Goal: Task Accomplishment & Management: Use online tool/utility

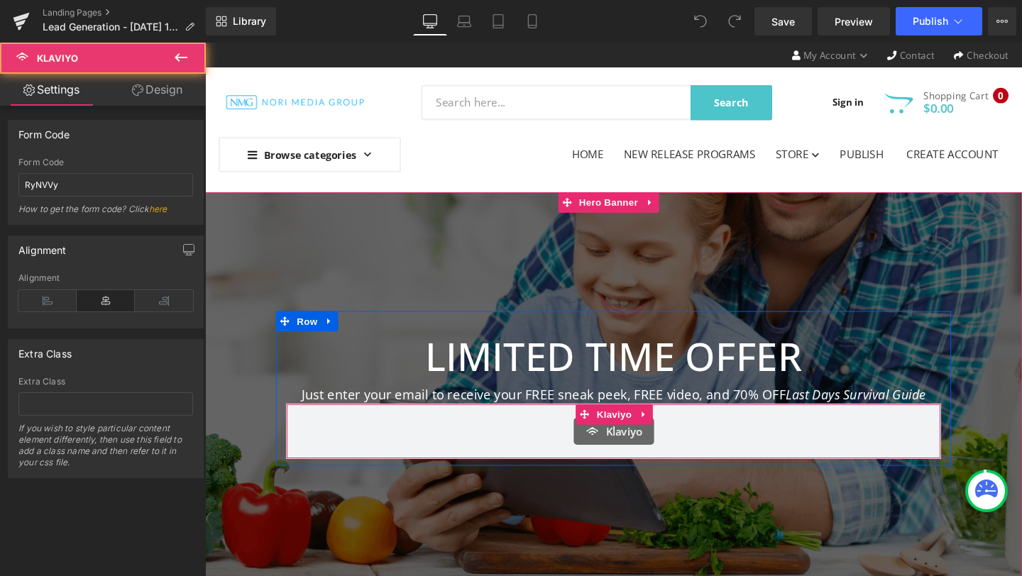
click at [461, 444] on div "Klaviyo" at bounding box center [634, 451] width 659 height 28
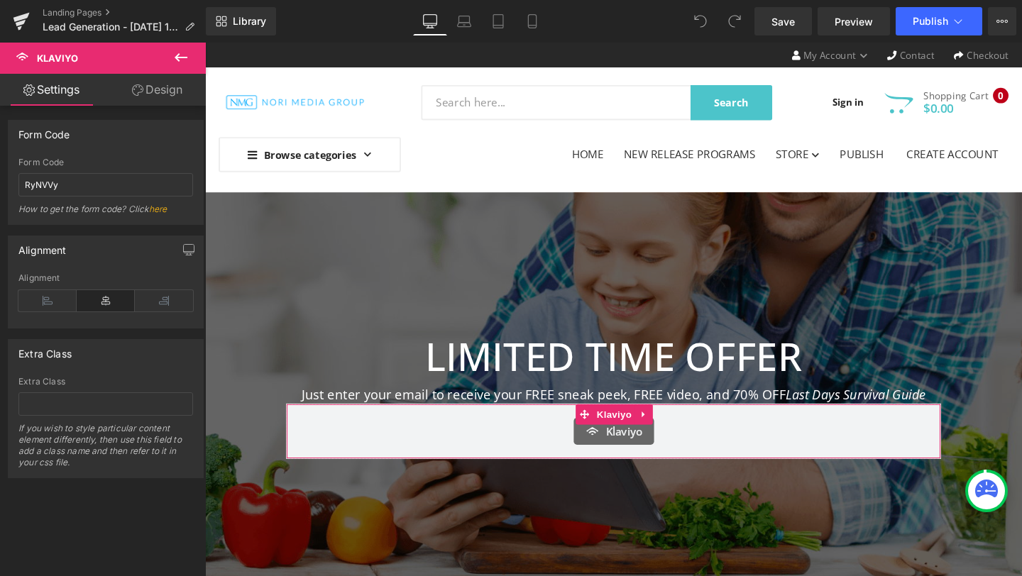
click at [153, 84] on link "Design" at bounding box center [157, 90] width 103 height 32
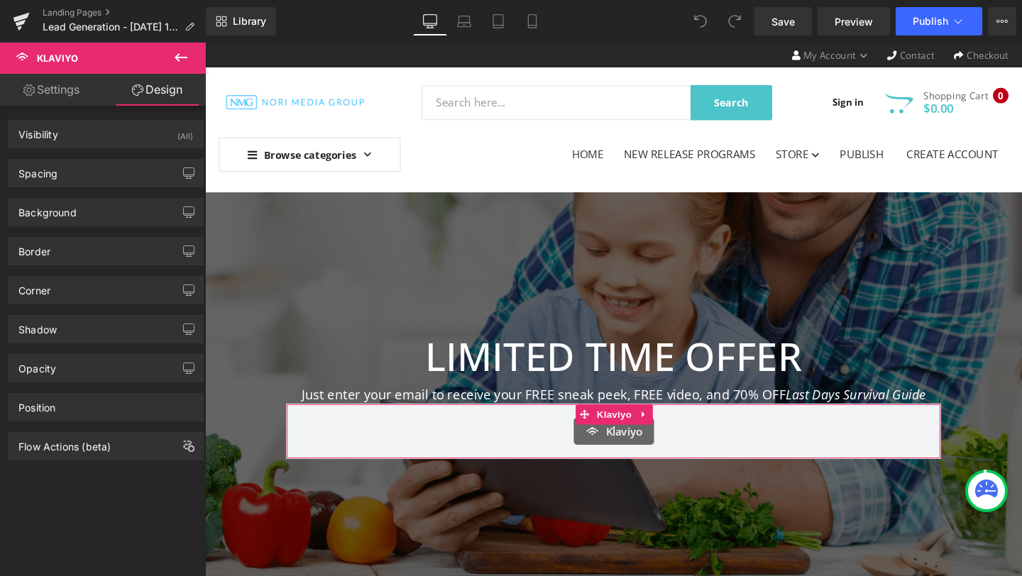
click at [152, 87] on link "Design" at bounding box center [157, 90] width 103 height 32
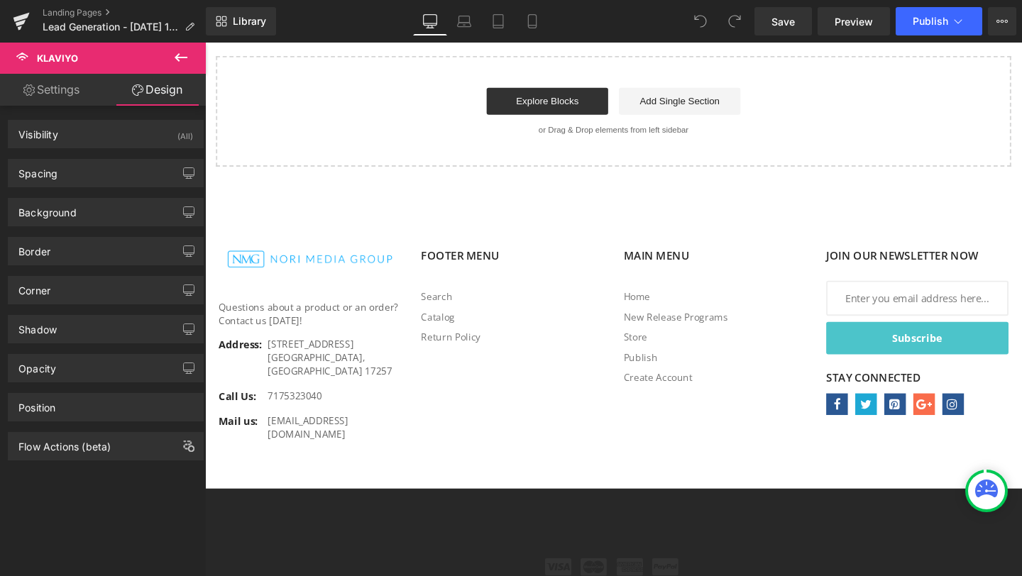
scroll to position [1609, 0]
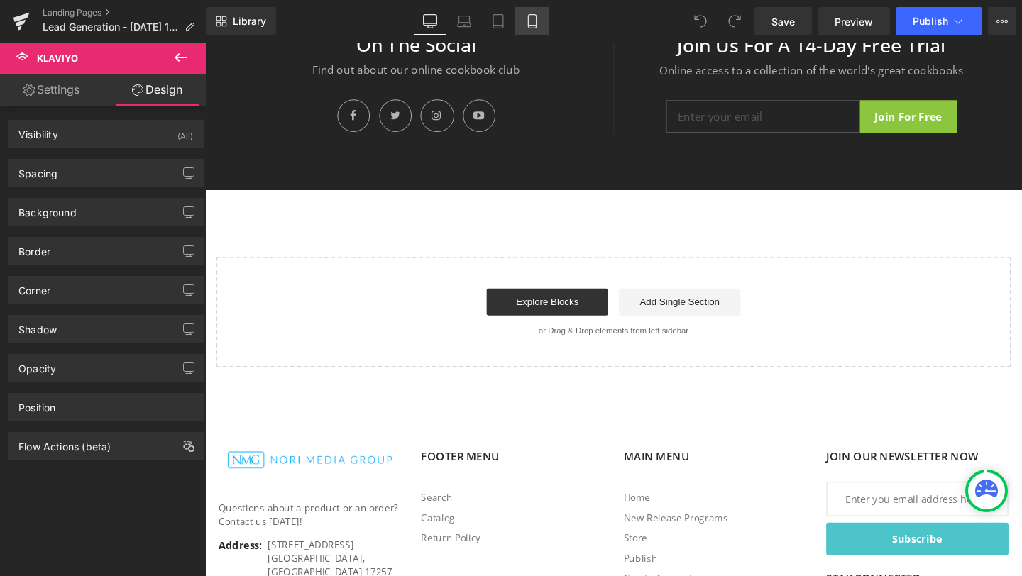
click at [523, 30] on link "Mobile" at bounding box center [532, 21] width 34 height 28
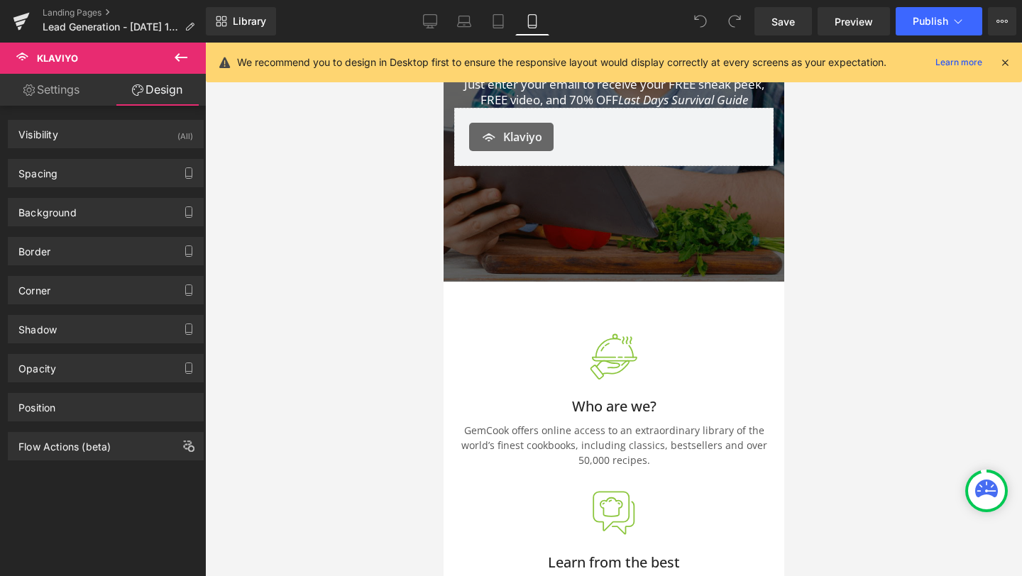
scroll to position [0, 0]
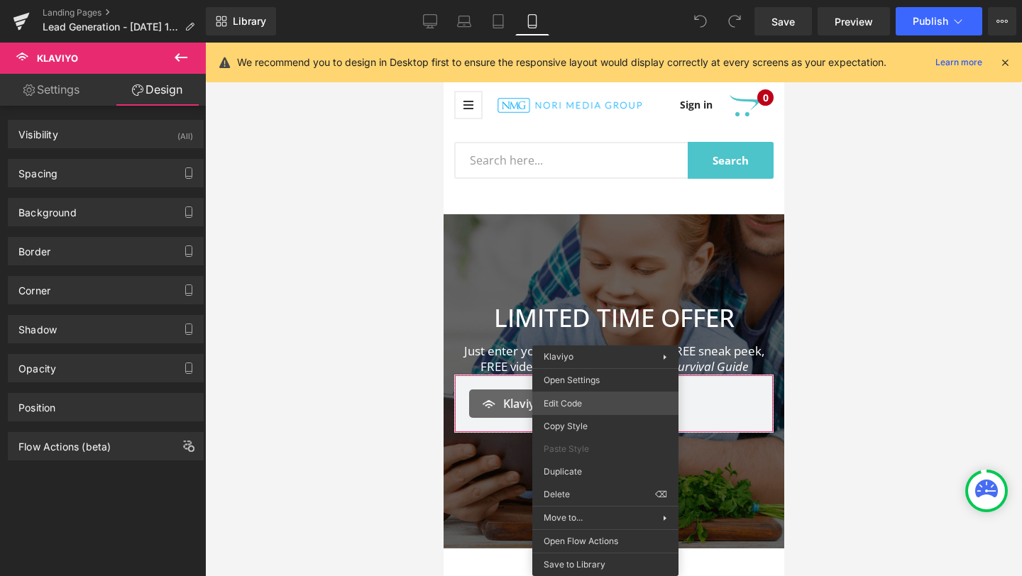
click at [584, 0] on div "You are previewing how the will restyle your page. You can not edit Elements in…" at bounding box center [511, 0] width 1022 height 0
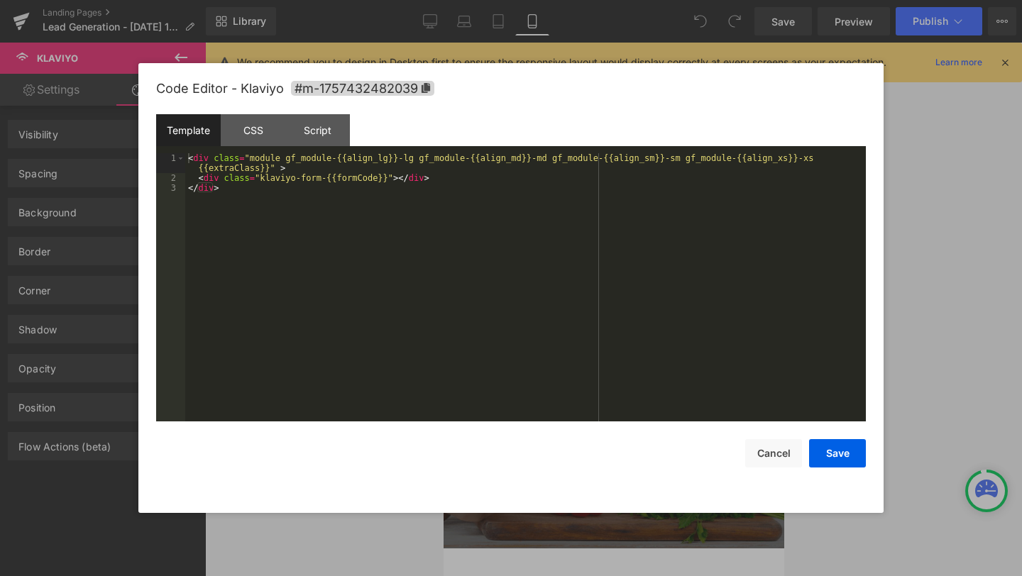
click at [915, 218] on div at bounding box center [511, 288] width 1022 height 576
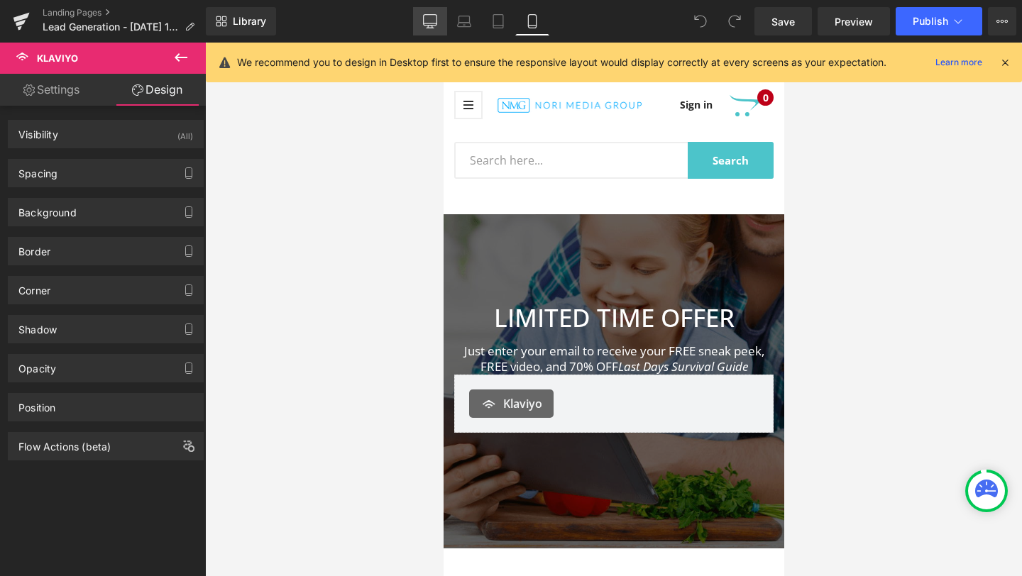
click at [429, 25] on icon at bounding box center [430, 20] width 13 height 11
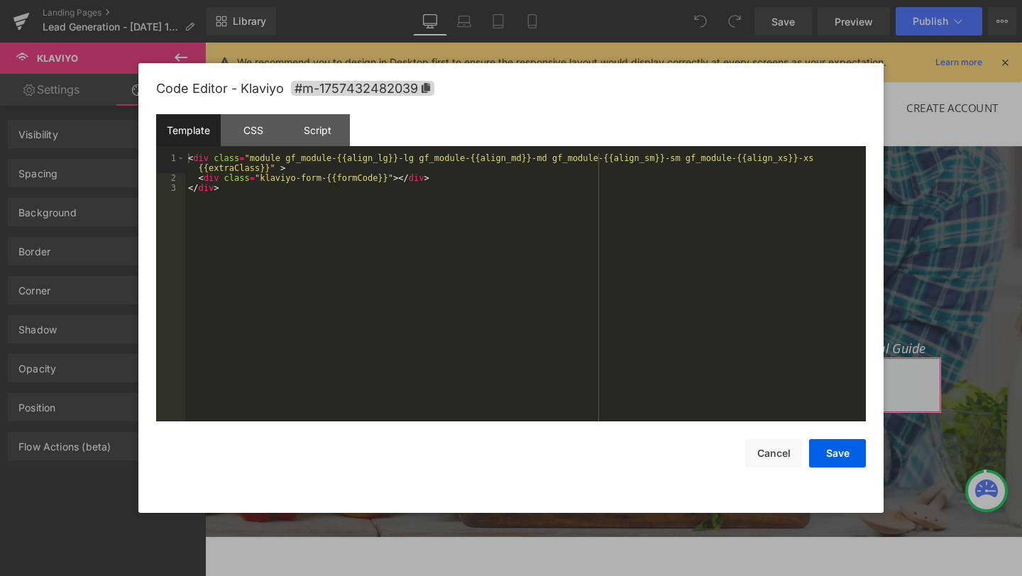
click at [439, 0] on div "You are previewing how the will restyle your page. You can not edit Elements in…" at bounding box center [511, 0] width 1022 height 0
click at [936, 226] on div at bounding box center [511, 288] width 1022 height 576
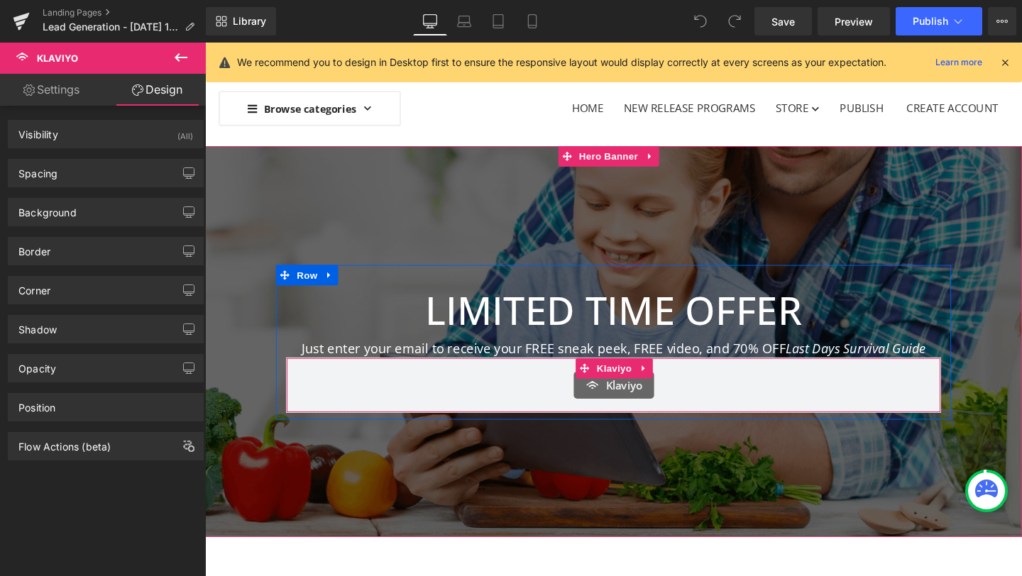
click at [519, 390] on div "Klaviyo" at bounding box center [634, 403] width 659 height 28
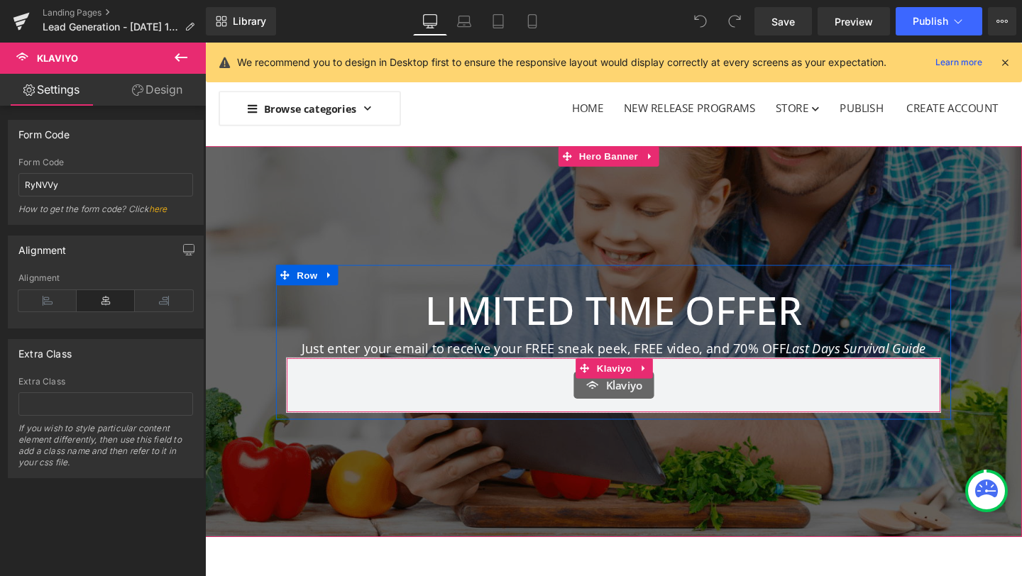
click at [536, 402] on div "Klaviyo" at bounding box center [634, 403] width 659 height 28
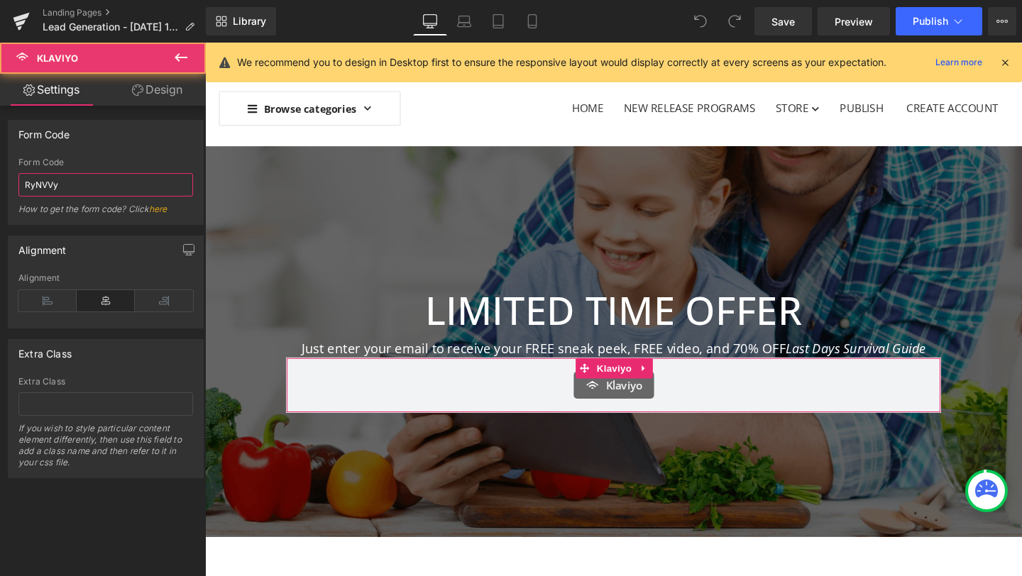
click at [97, 187] on input "RyNVVy" at bounding box center [105, 184] width 175 height 23
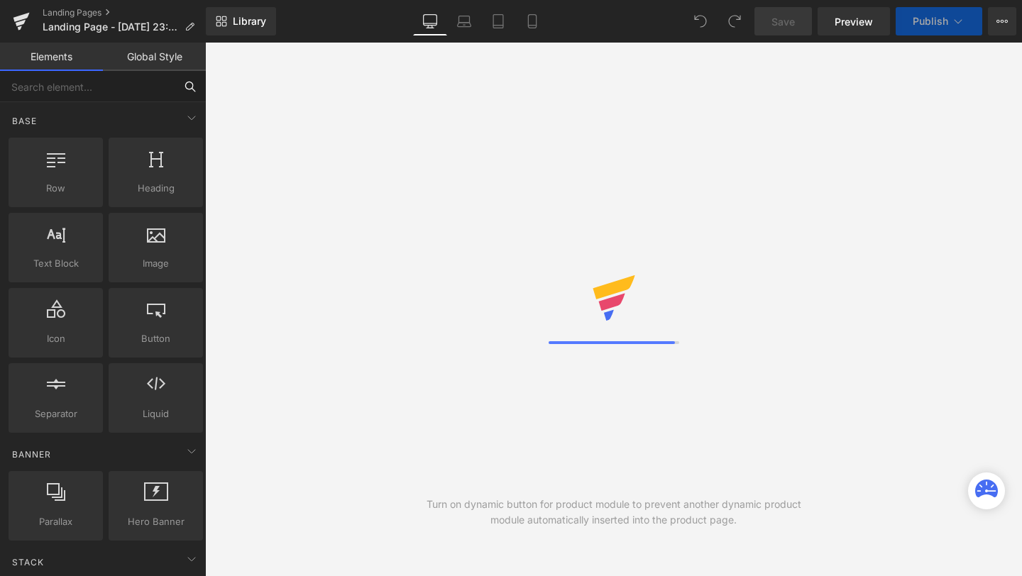
click at [119, 94] on input "text" at bounding box center [87, 86] width 175 height 31
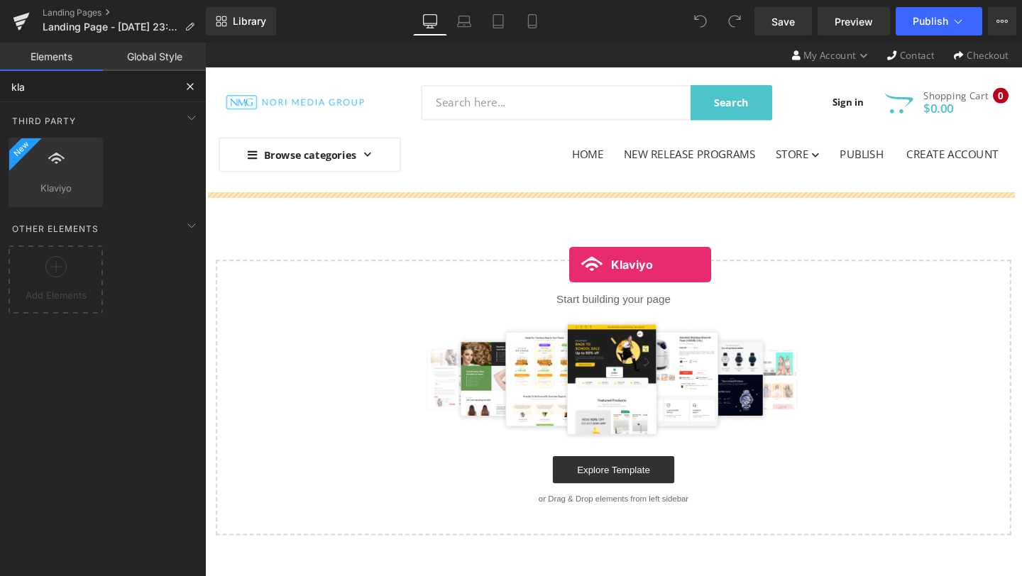
drag, startPoint x: 283, startPoint y: 228, endPoint x: 588, endPoint y: 276, distance: 308.2
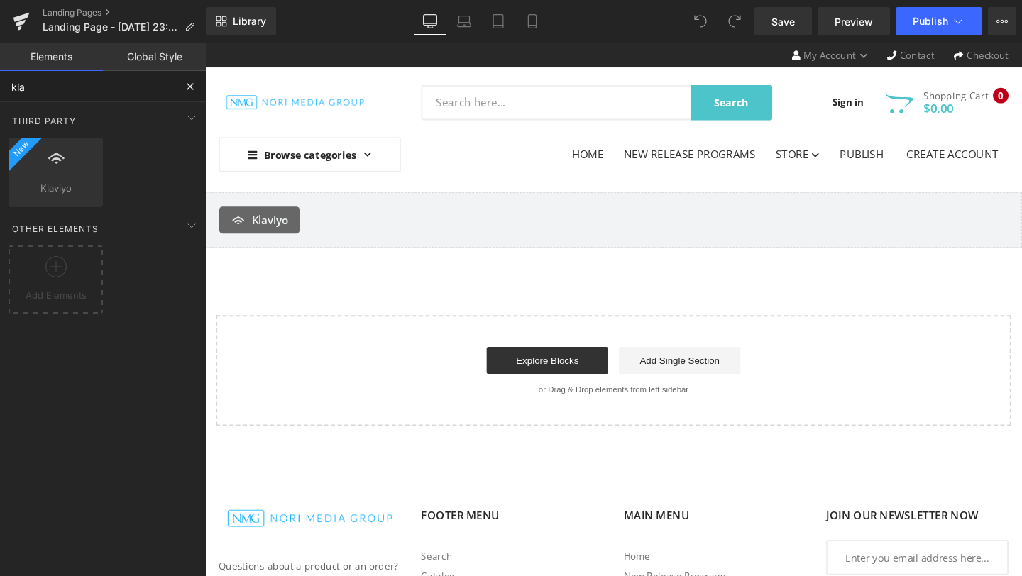
type input "kla"
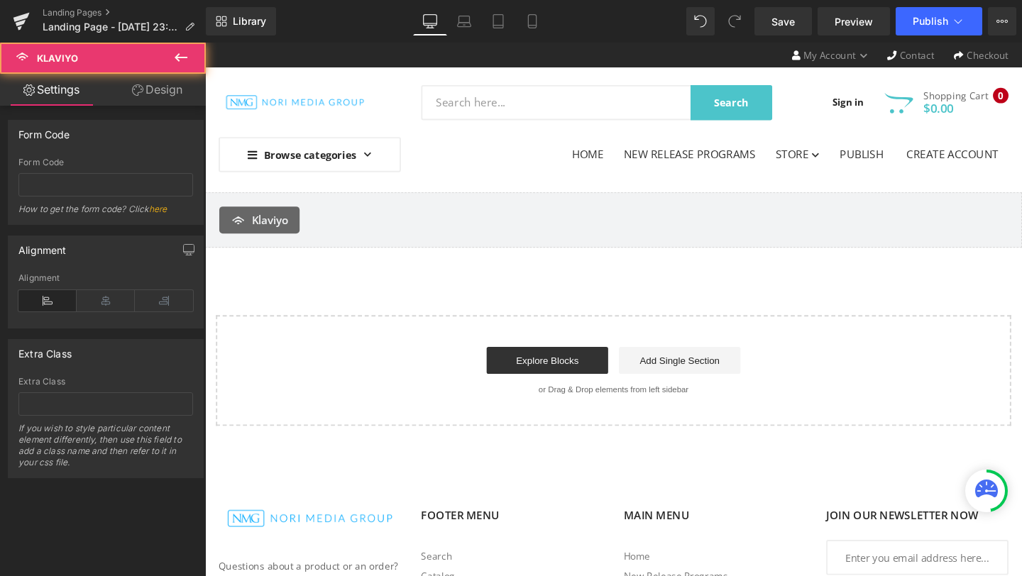
click at [170, 51] on button at bounding box center [181, 58] width 50 height 31
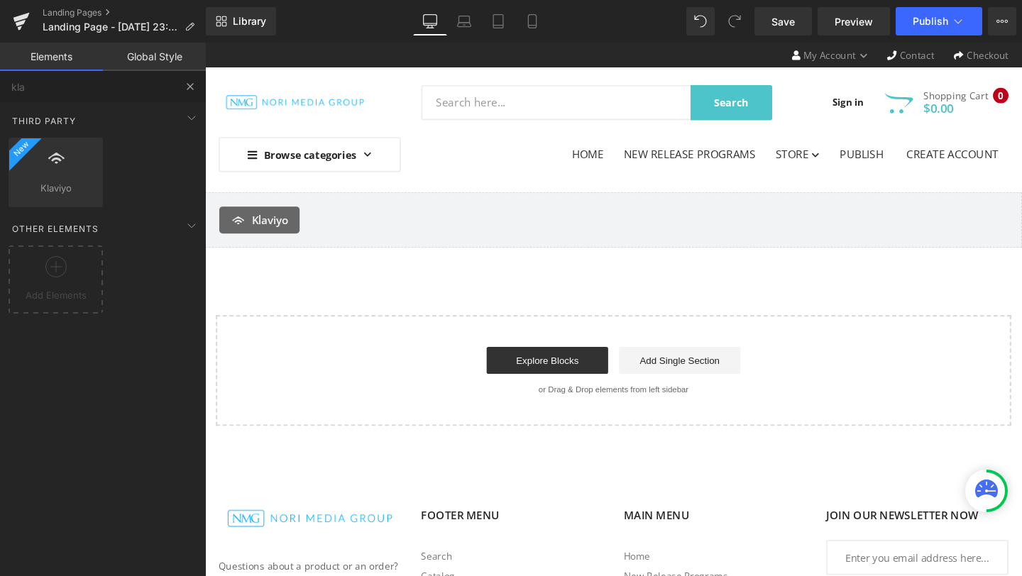
click at [183, 83] on button at bounding box center [190, 86] width 31 height 31
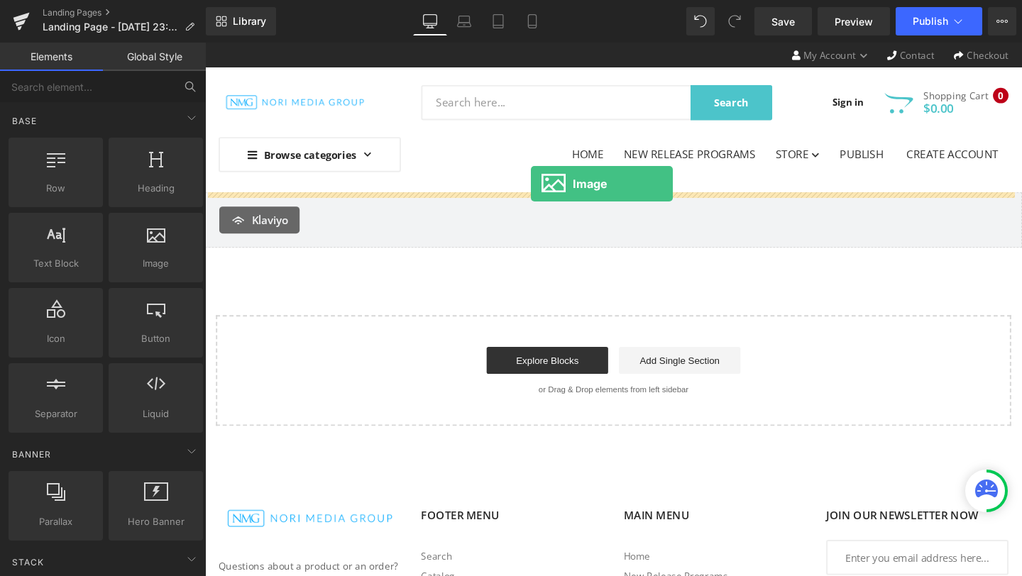
drag, startPoint x: 379, startPoint y: 300, endPoint x: 548, endPoint y: 191, distance: 201.2
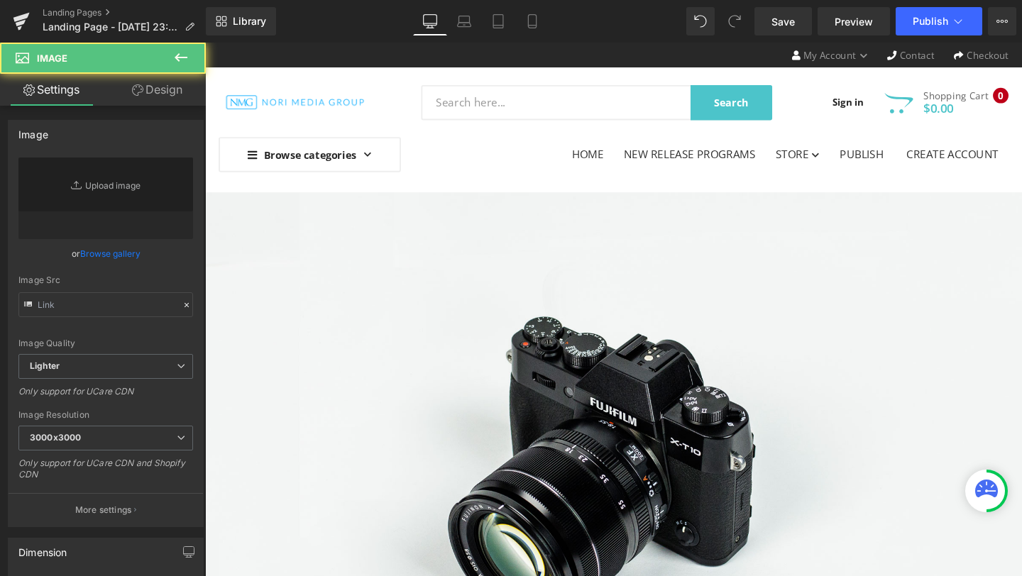
type input "//[DOMAIN_NAME][URL]"
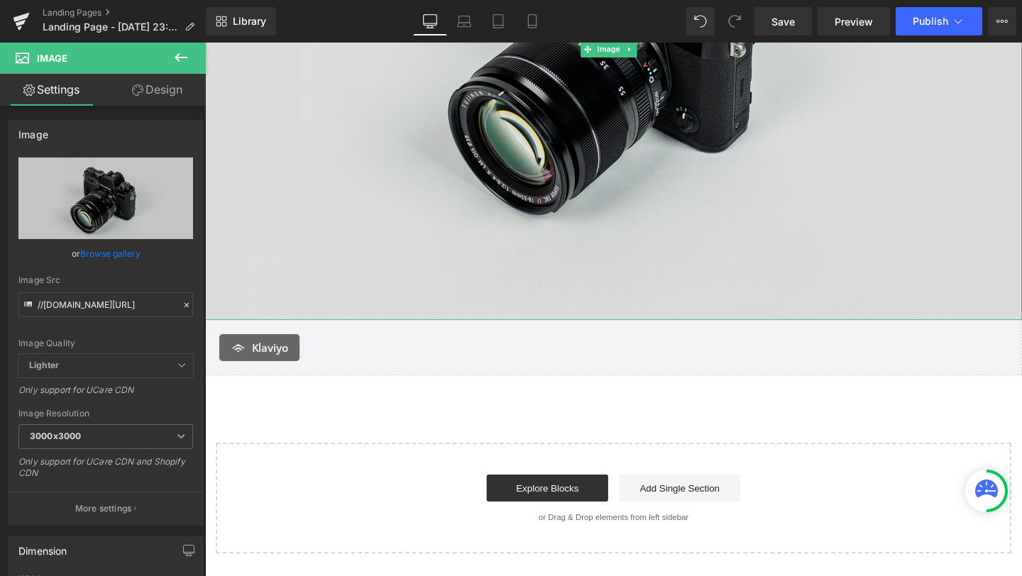
scroll to position [436, 0]
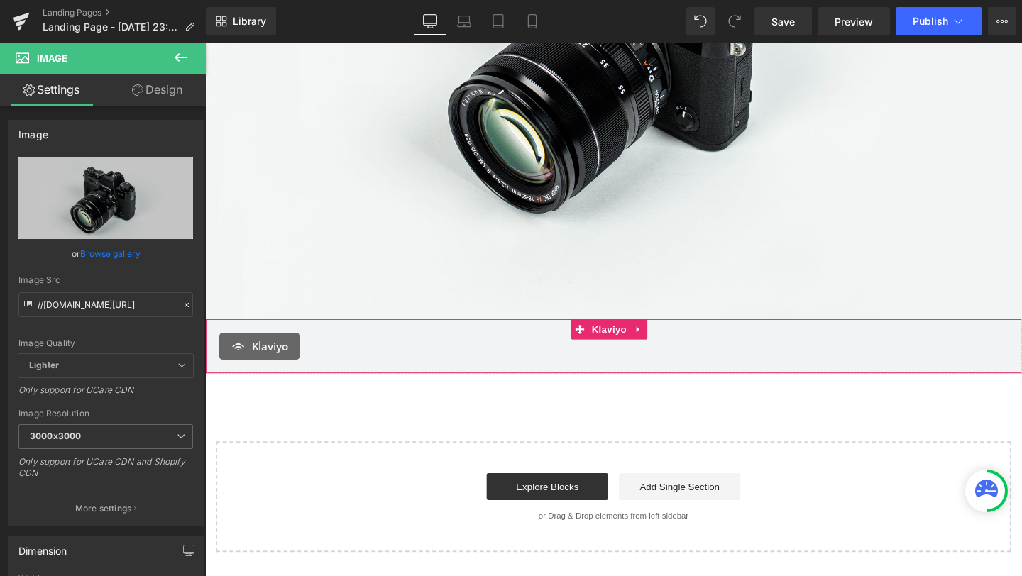
click at [458, 362] on div "Klaviyo" at bounding box center [634, 362] width 829 height 28
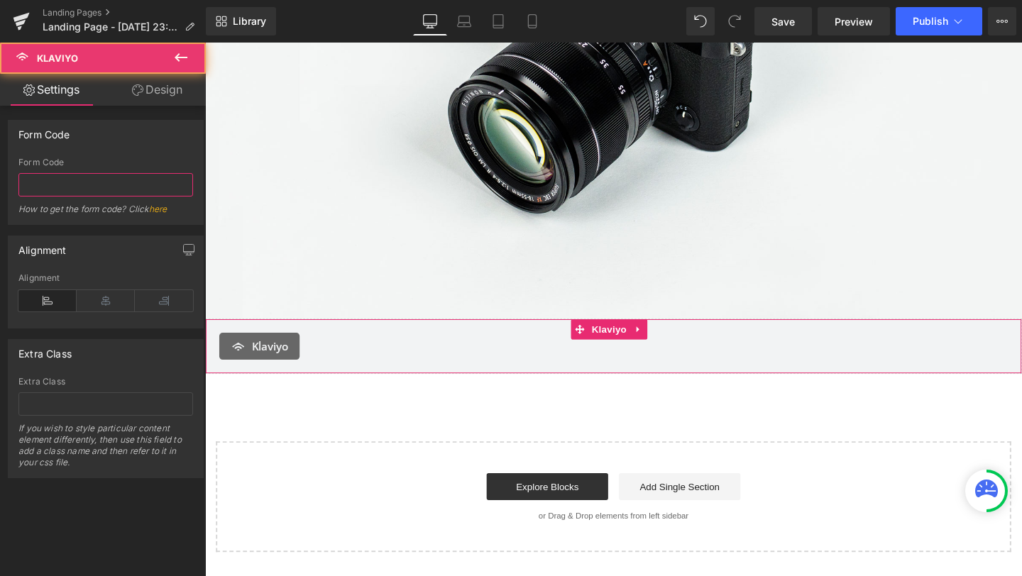
click at [131, 192] on input "text" at bounding box center [105, 184] width 175 height 23
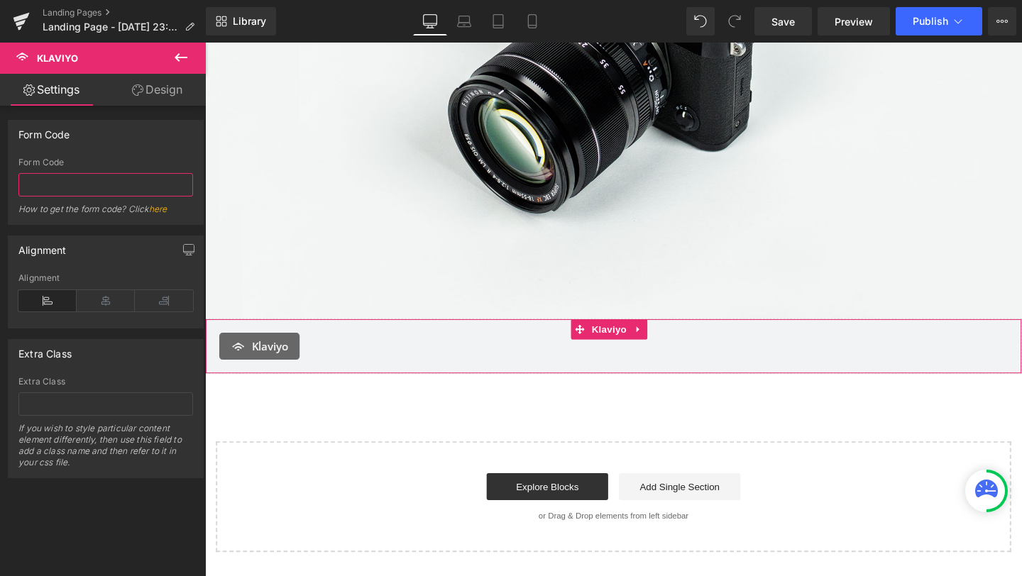
paste input "RyNVVy"
type input "RyNVVy"
click at [140, 143] on div "Form Code" at bounding box center [106, 134] width 194 height 27
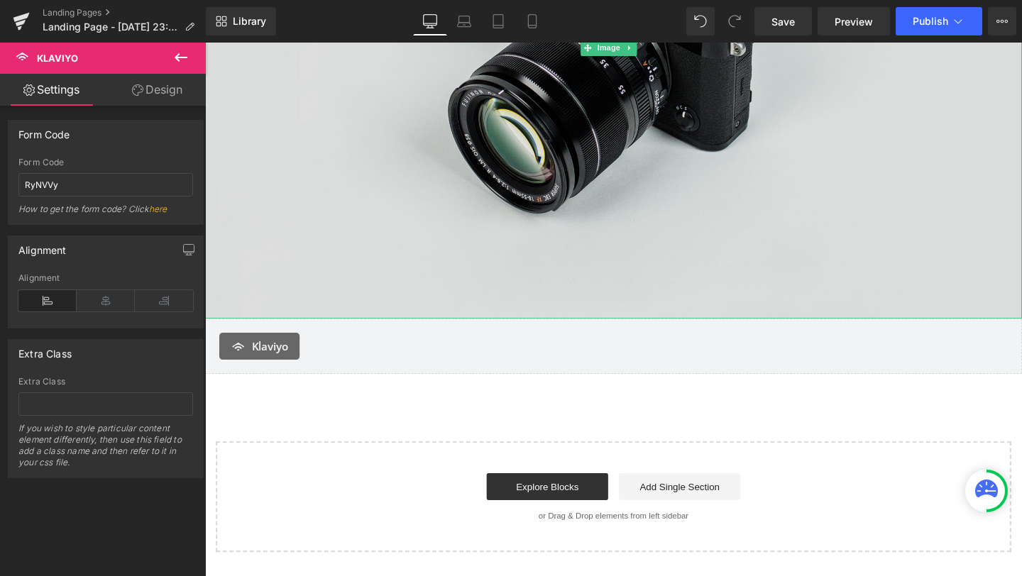
click at [483, 209] on img at bounding box center [634, 48] width 859 height 569
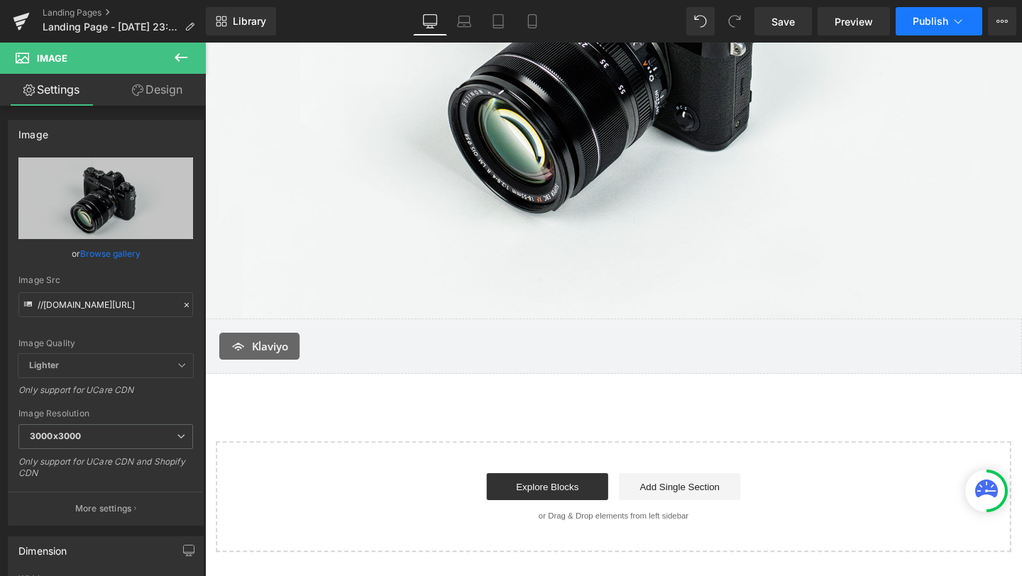
click at [940, 19] on span "Publish" at bounding box center [930, 21] width 35 height 11
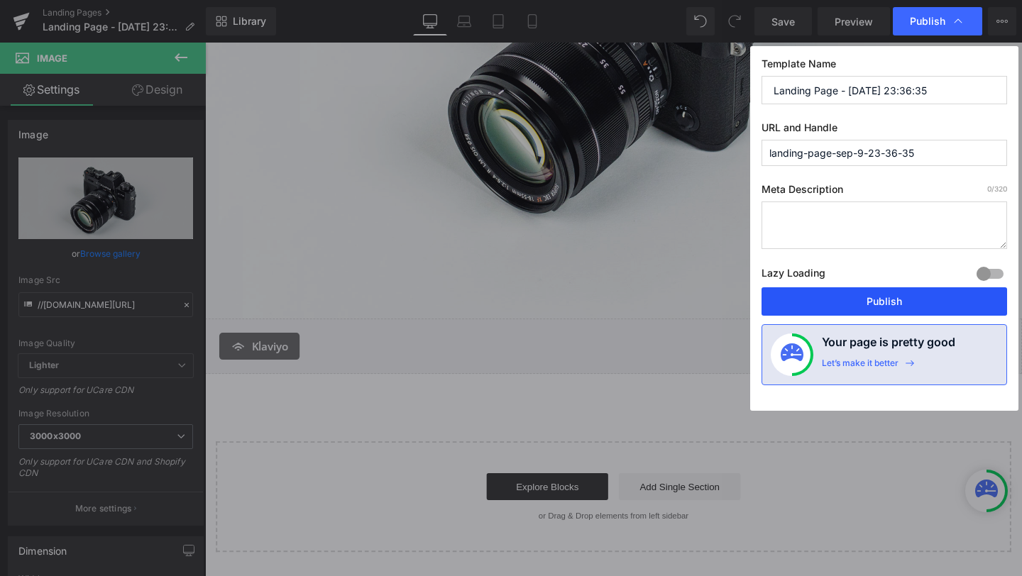
click at [844, 297] on button "Publish" at bounding box center [884, 301] width 246 height 28
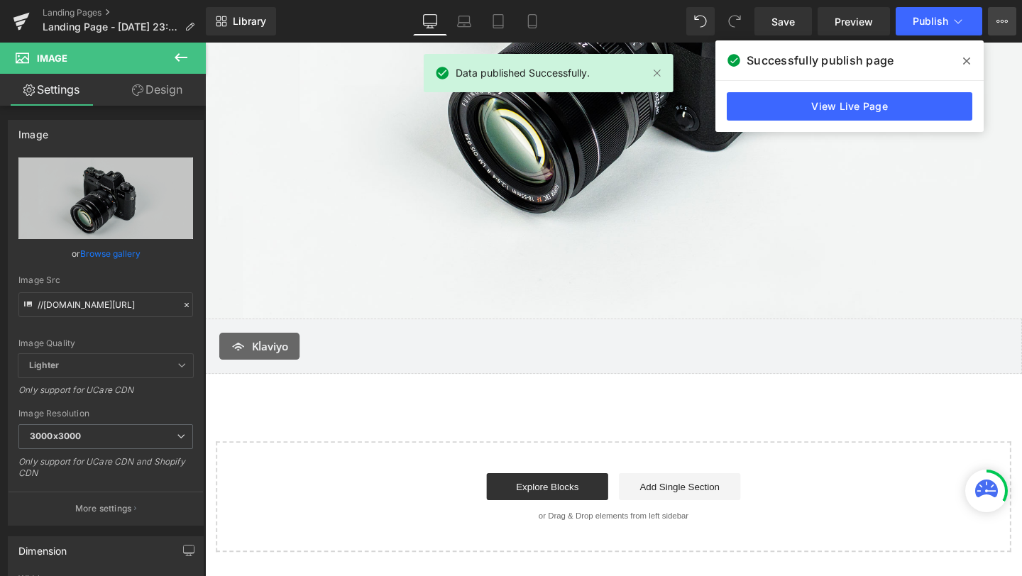
click at [996, 21] on icon at bounding box center [1001, 21] width 11 height 11
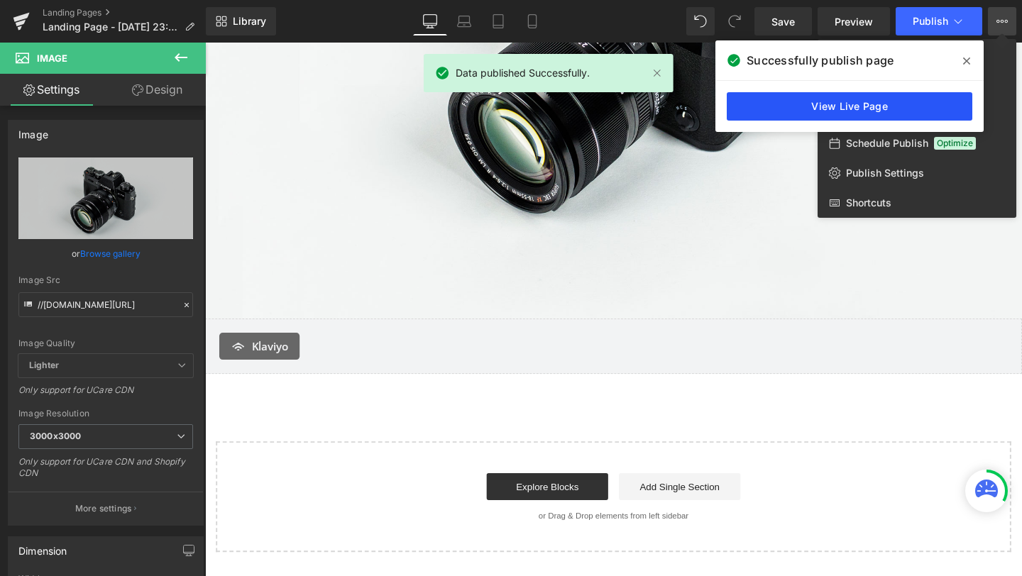
click at [856, 104] on link "View Live Page" at bounding box center [850, 106] width 246 height 28
